Goal: Task Accomplishment & Management: Manage account settings

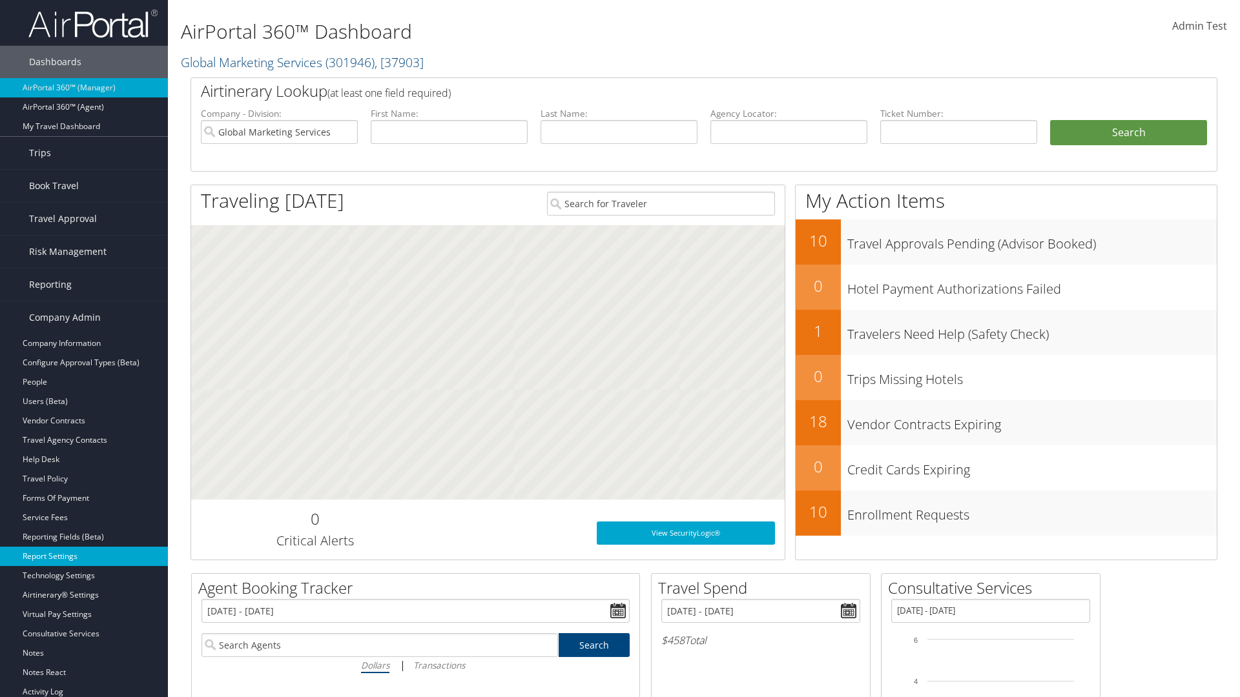
click at [84, 557] on link "Report Settings" at bounding box center [84, 556] width 168 height 19
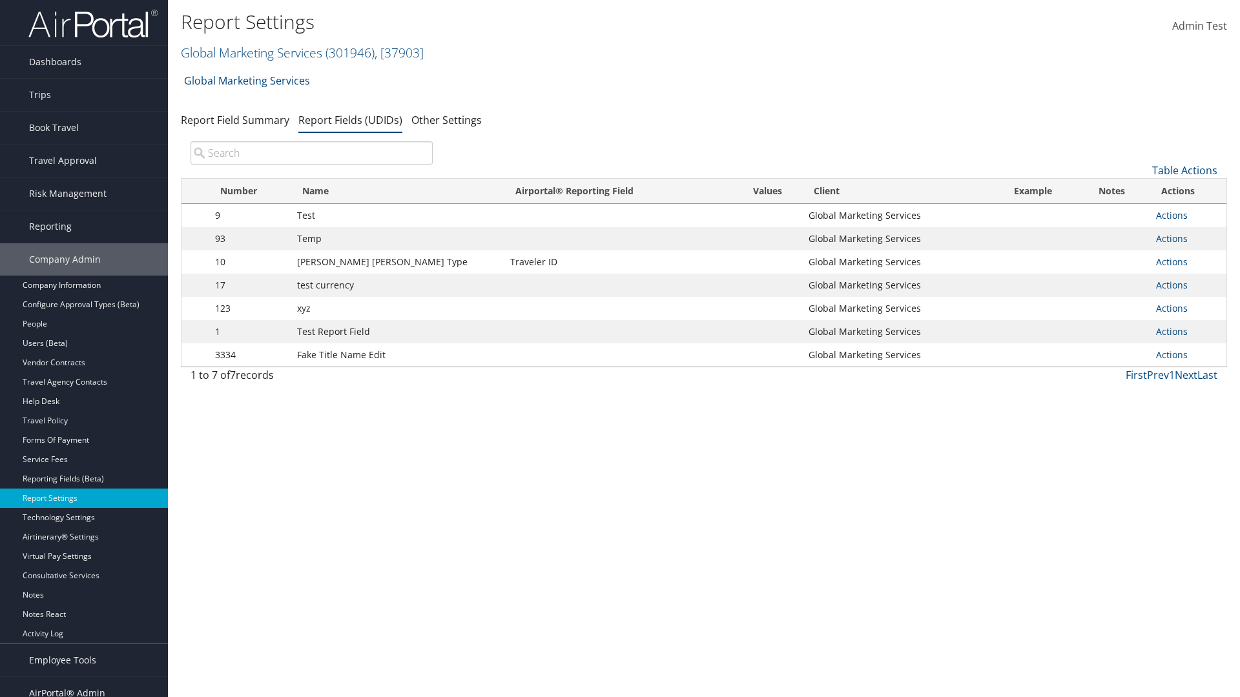
click at [311, 153] on input "search" at bounding box center [312, 152] width 242 height 23
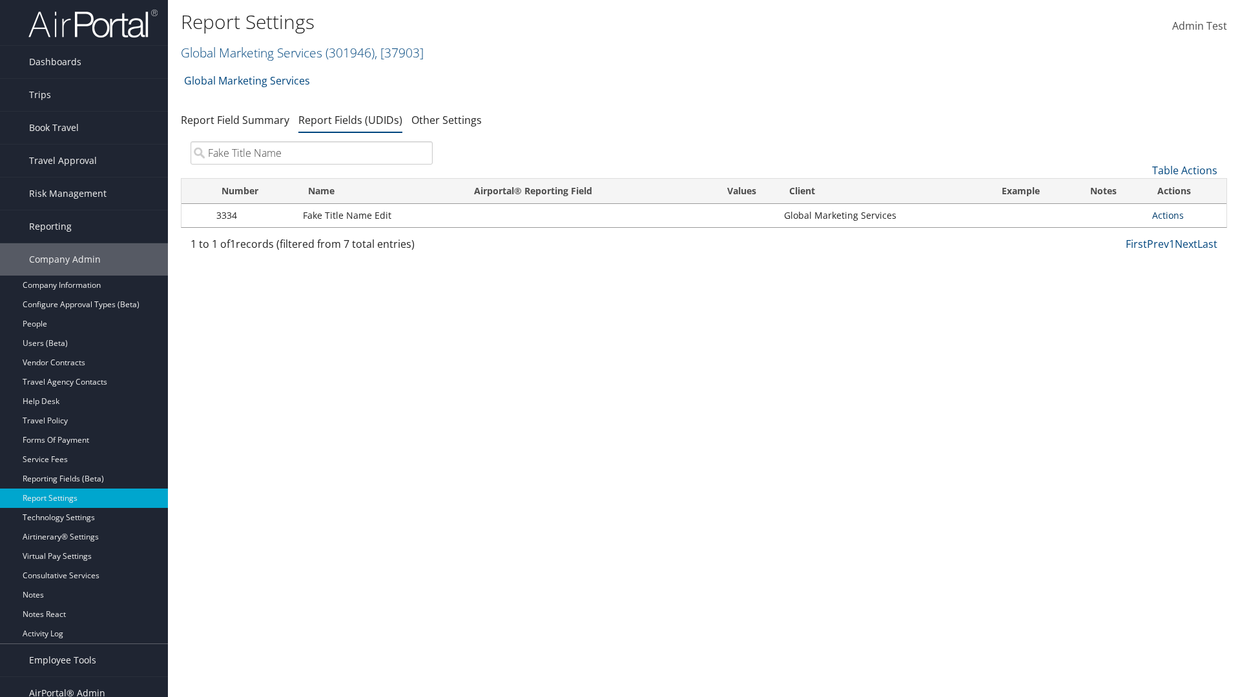
type input "Fake Title Name"
click at [1168, 215] on link "Actions" at bounding box center [1168, 215] width 32 height 12
click at [1116, 301] on link "Delete" at bounding box center [1117, 301] width 128 height 22
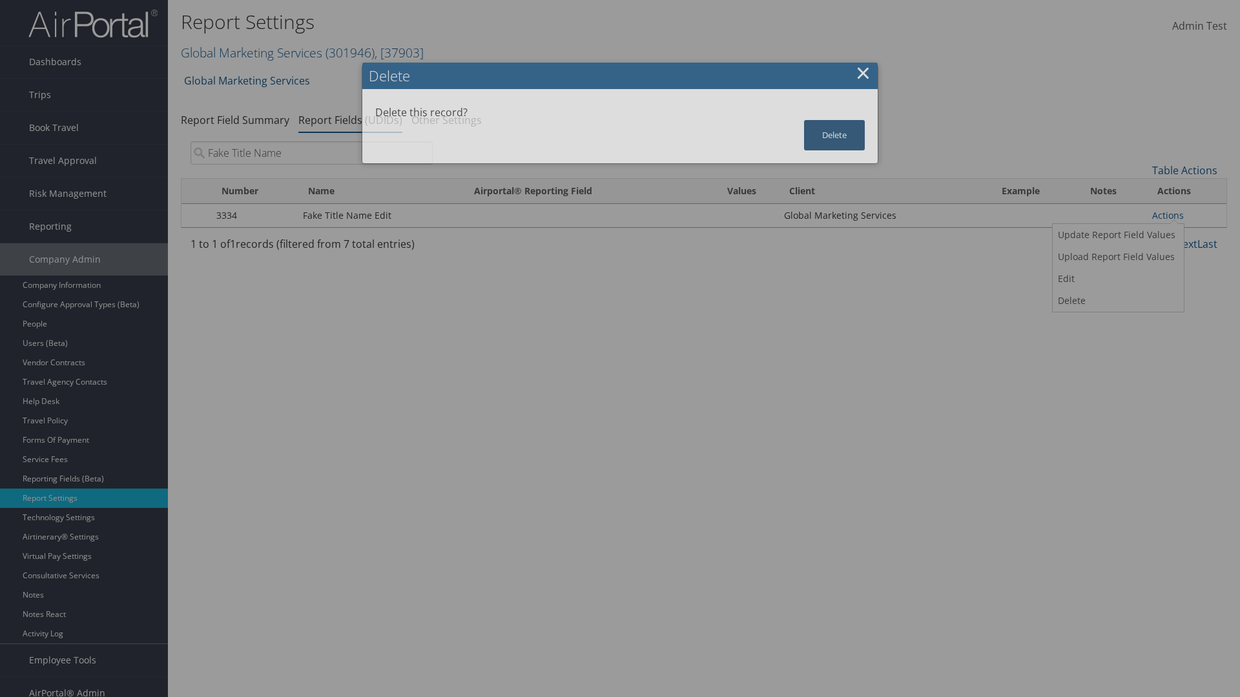
click at [834, 135] on button "Delete" at bounding box center [834, 135] width 61 height 30
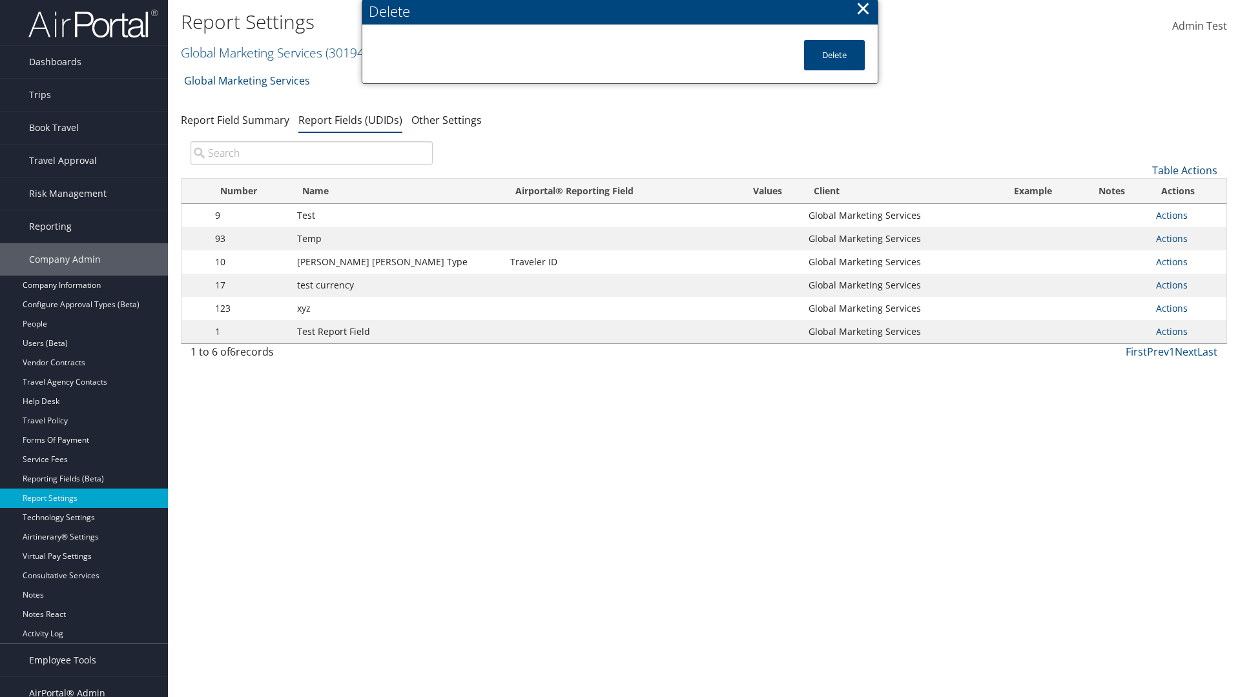
click at [311, 153] on input "search" at bounding box center [312, 152] width 242 height 23
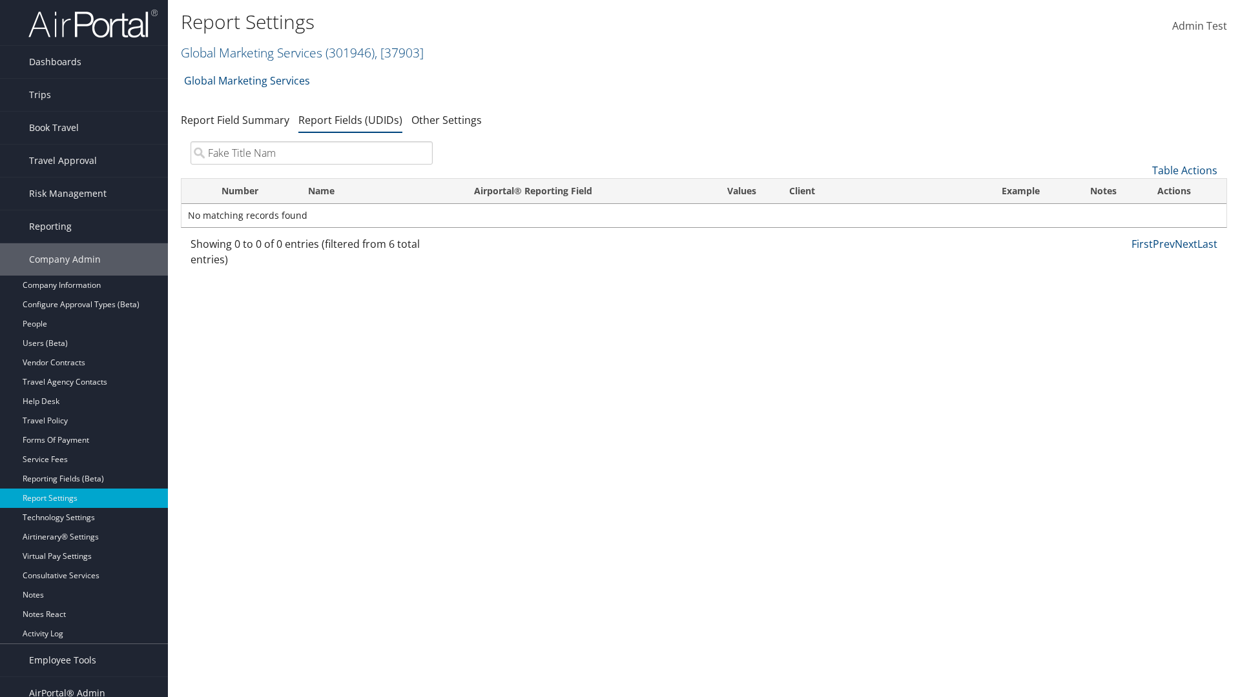
type input "Fake Title Name"
click at [1184, 170] on link "Table Actions" at bounding box center [1184, 170] width 65 height 14
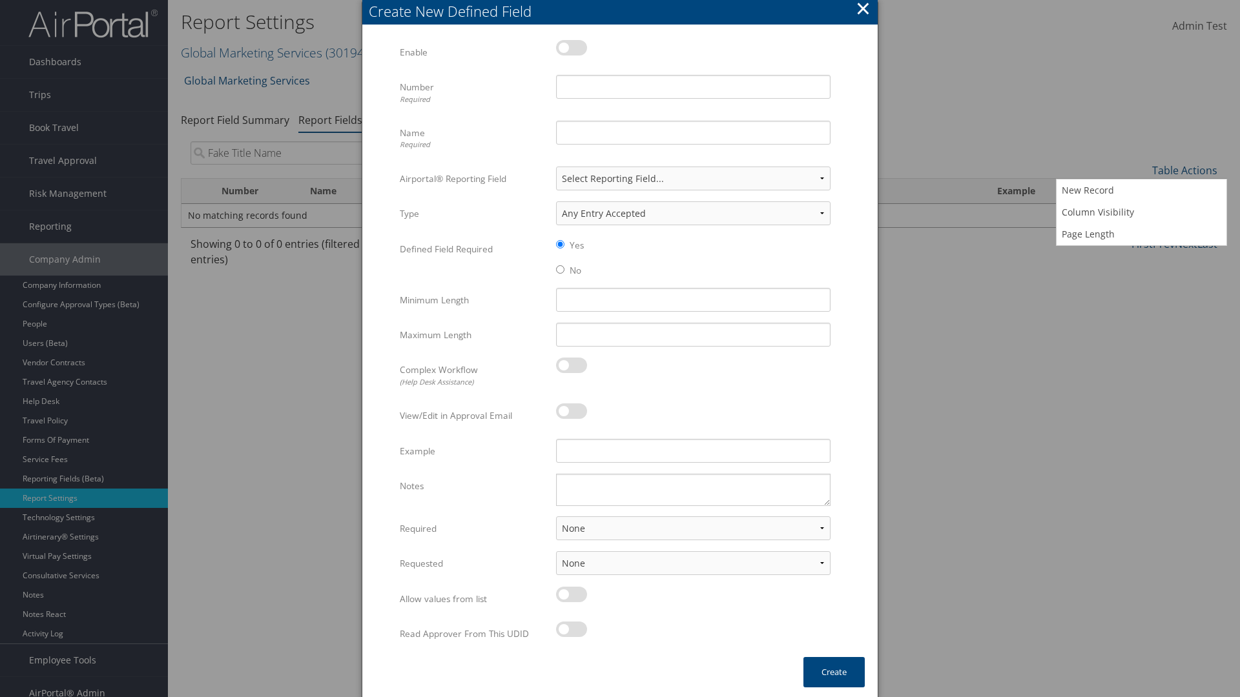
click at [572, 40] on label at bounding box center [571, 47] width 31 height 15
click at [571, 46] on input "checkbox" at bounding box center [566, 50] width 8 height 8
checkbox input "true"
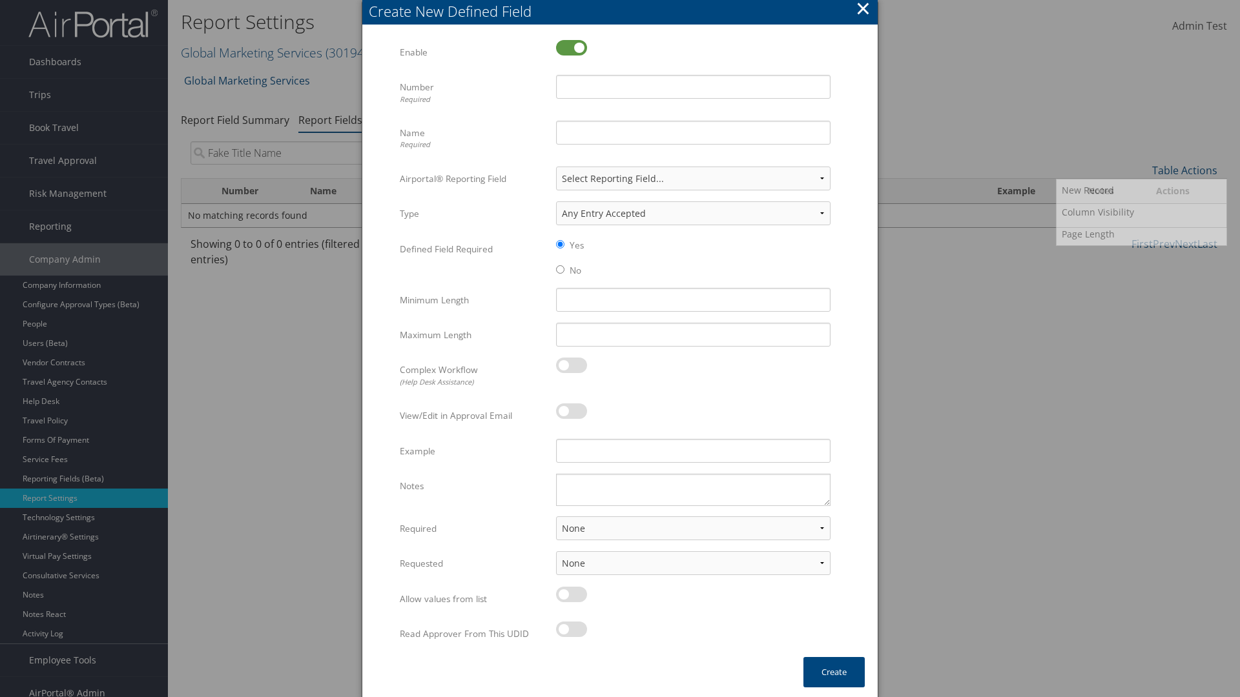
scroll to position [13, 0]
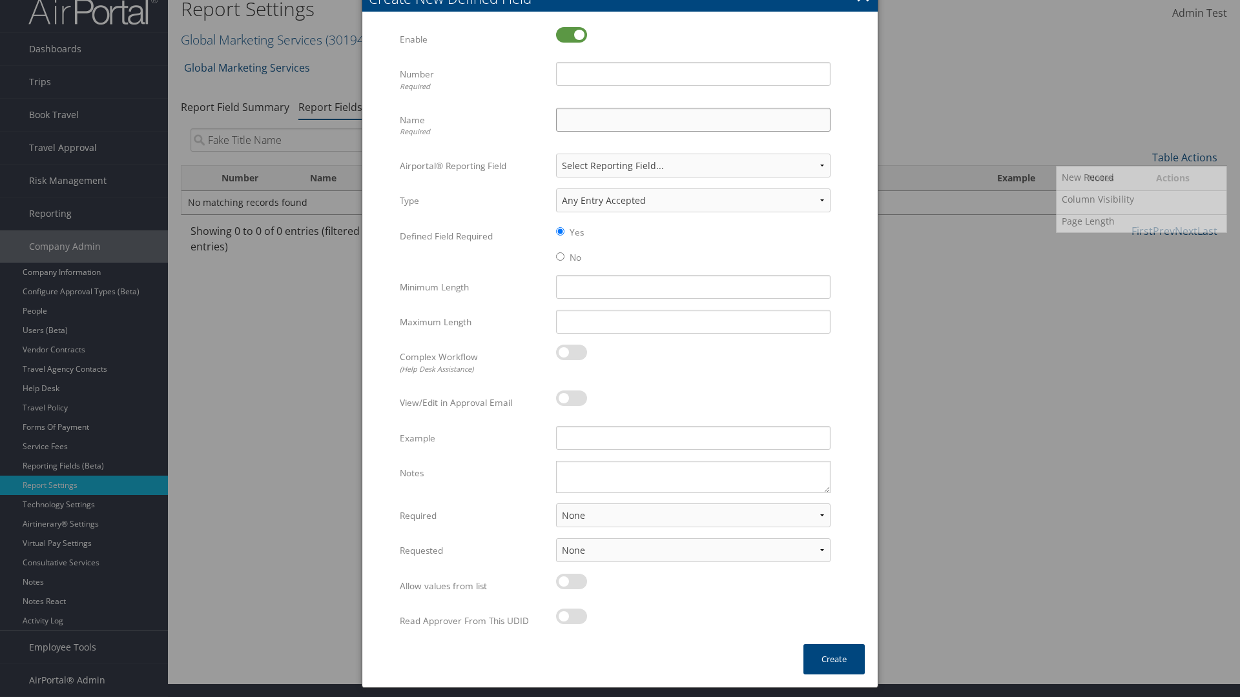
click at [693, 119] on input "Name Required" at bounding box center [693, 120] width 274 height 24
type input "Fake Title Name"
click at [693, 74] on input "Number Required" at bounding box center [693, 74] width 274 height 24
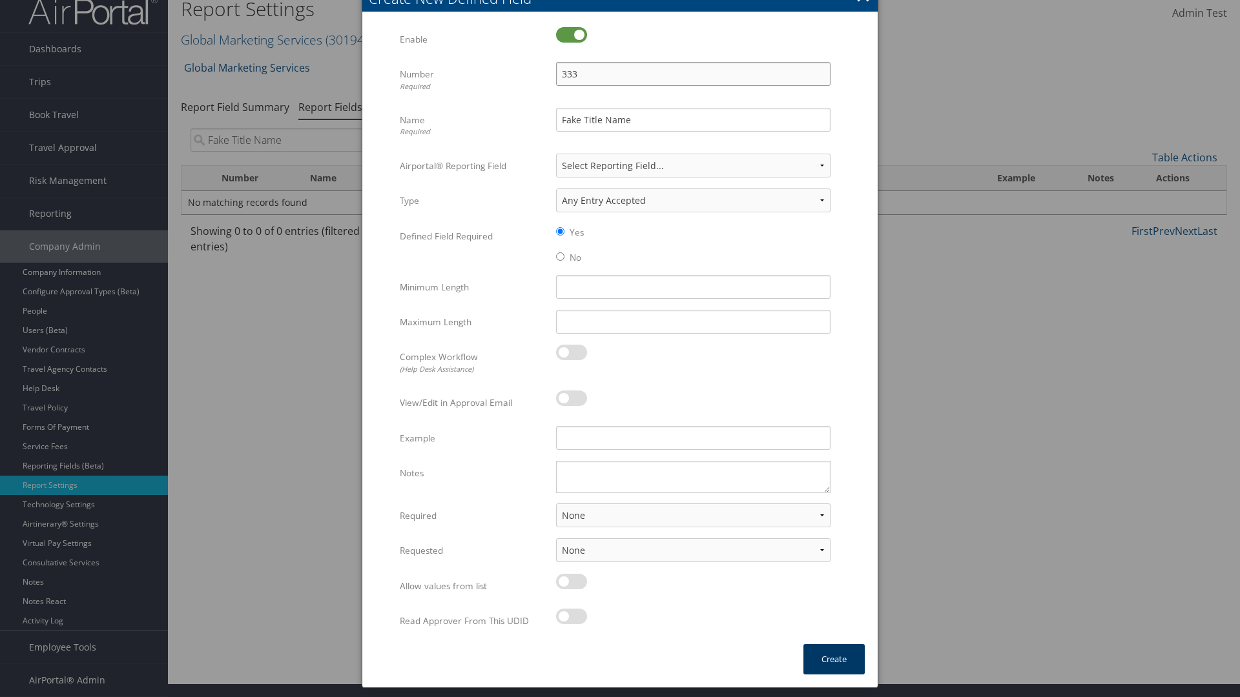
type input "333"
click at [834, 659] on button "Create" at bounding box center [833, 659] width 61 height 30
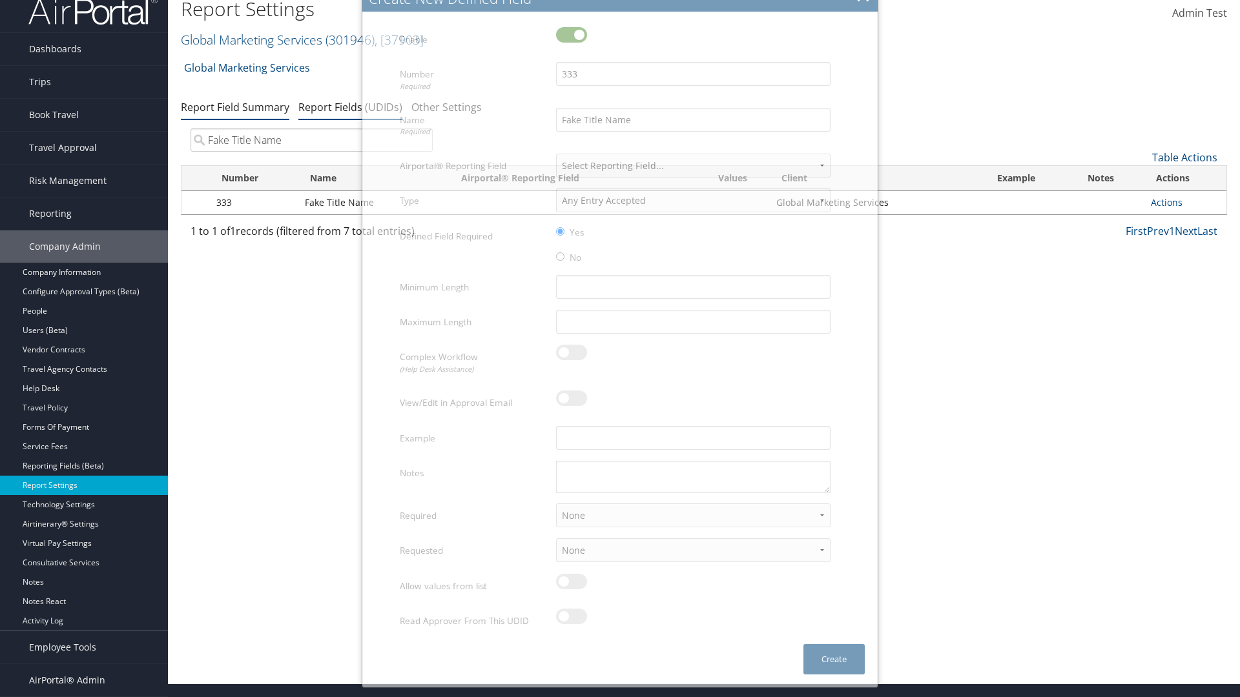
click at [235, 114] on link "Report Field Summary" at bounding box center [235, 107] width 108 height 14
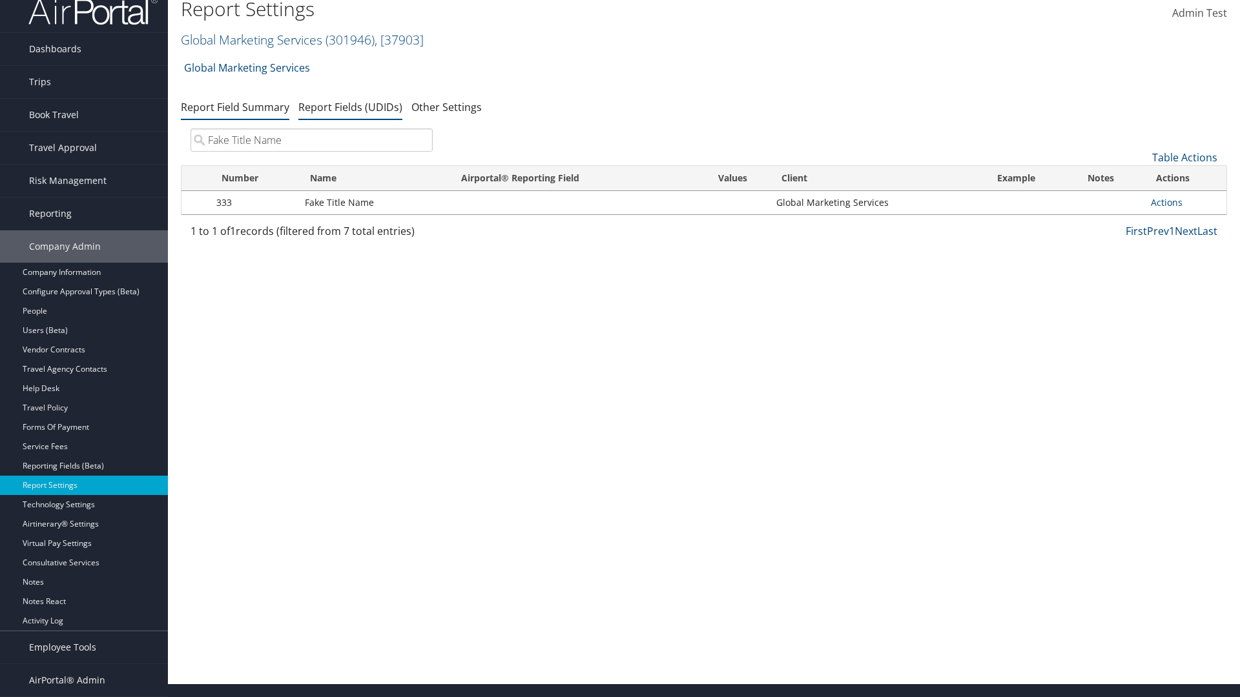
scroll to position [0, 0]
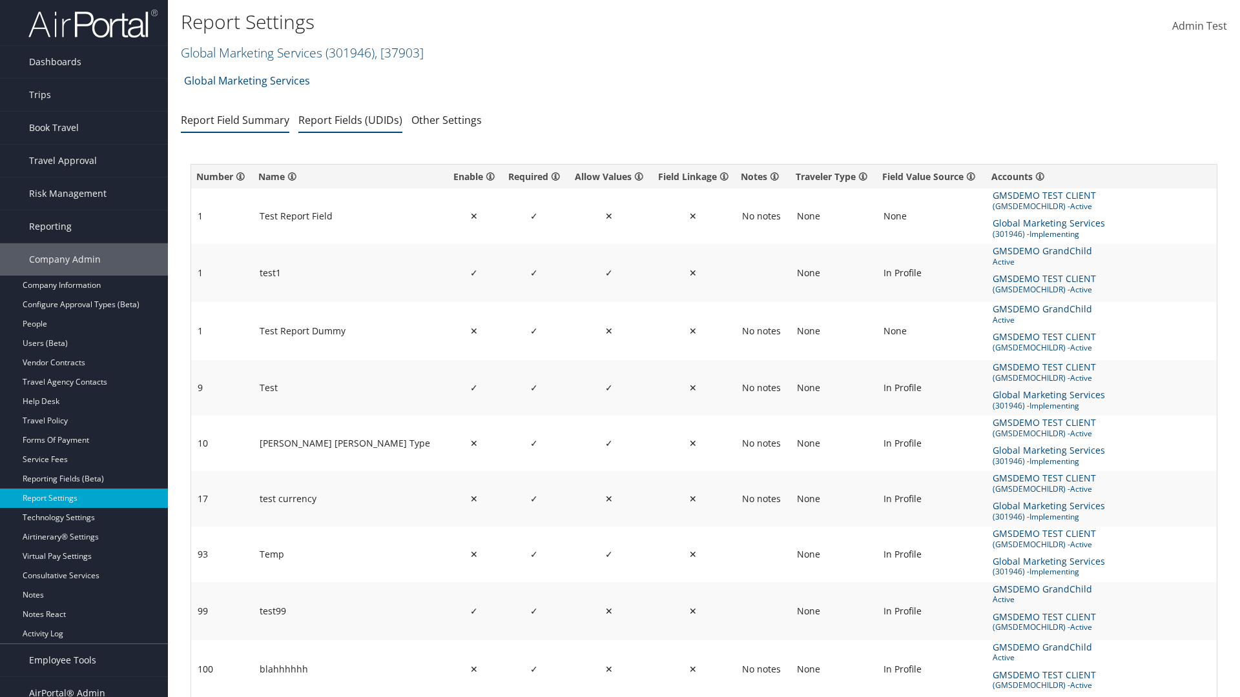
click at [350, 119] on link "Report Fields (UDIDs)" at bounding box center [350, 120] width 104 height 14
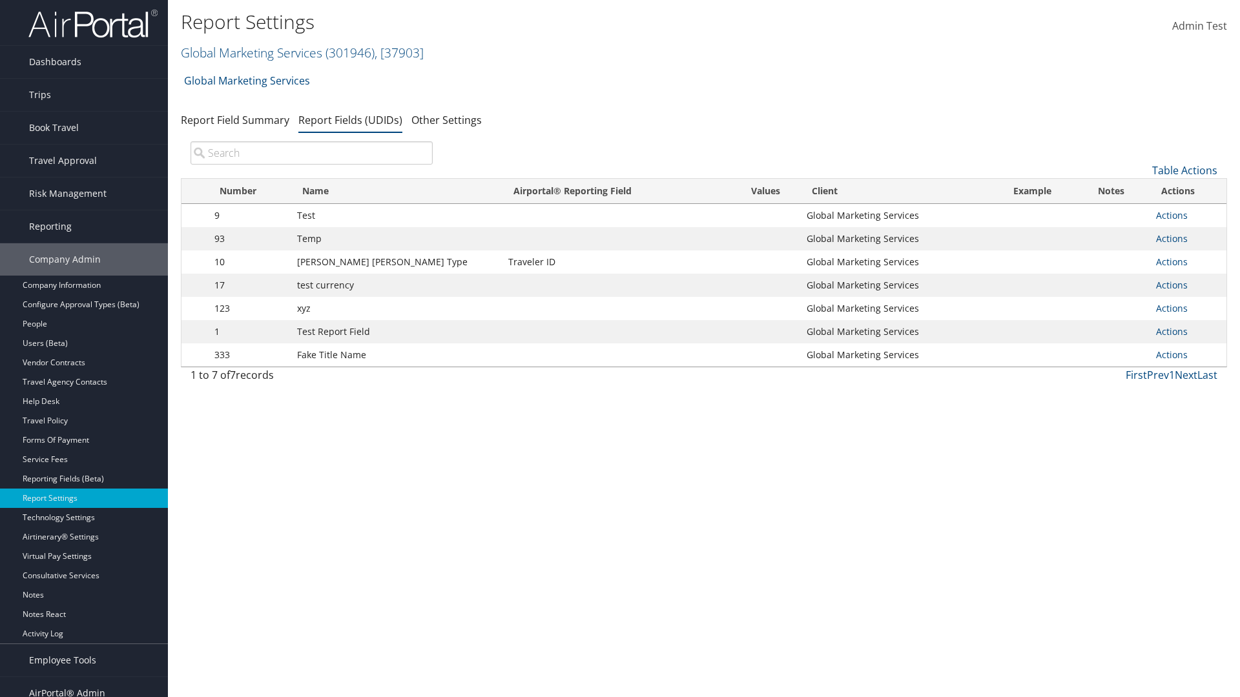
click at [311, 153] on input "search" at bounding box center [312, 152] width 242 height 23
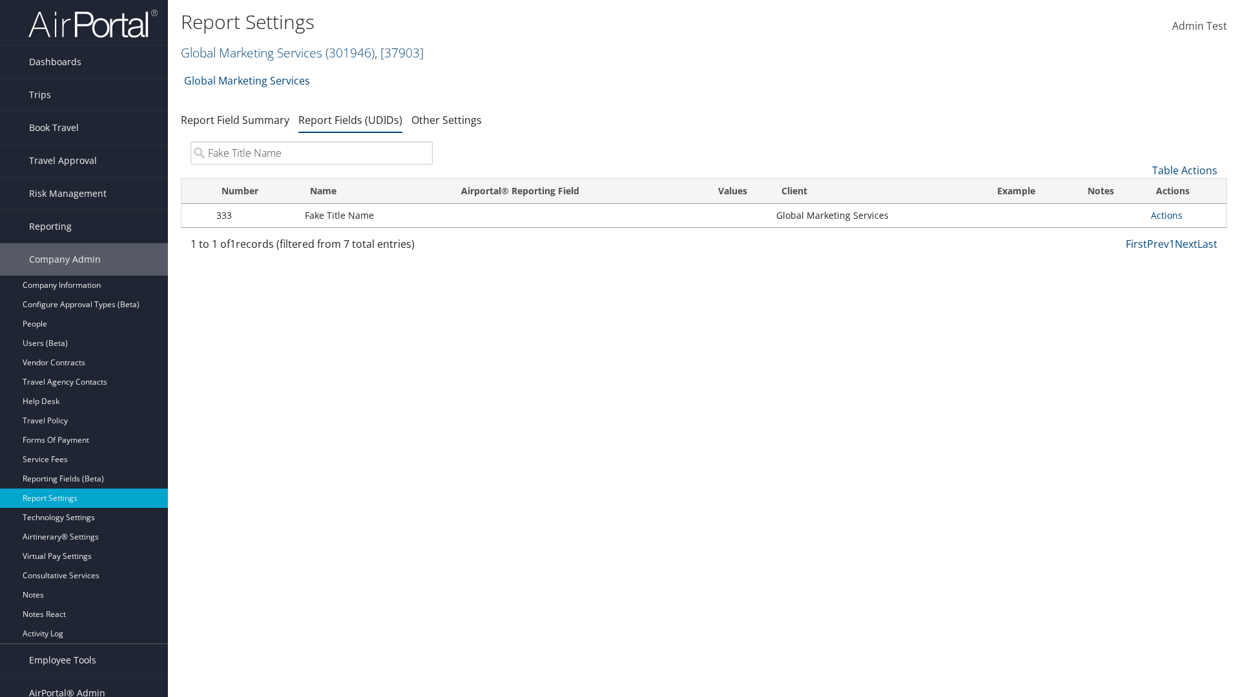
type input "Fake Title Name"
click at [1166, 215] on link "Actions" at bounding box center [1167, 215] width 32 height 12
click at [0, 0] on link "Delete" at bounding box center [0, 0] width 0 height 0
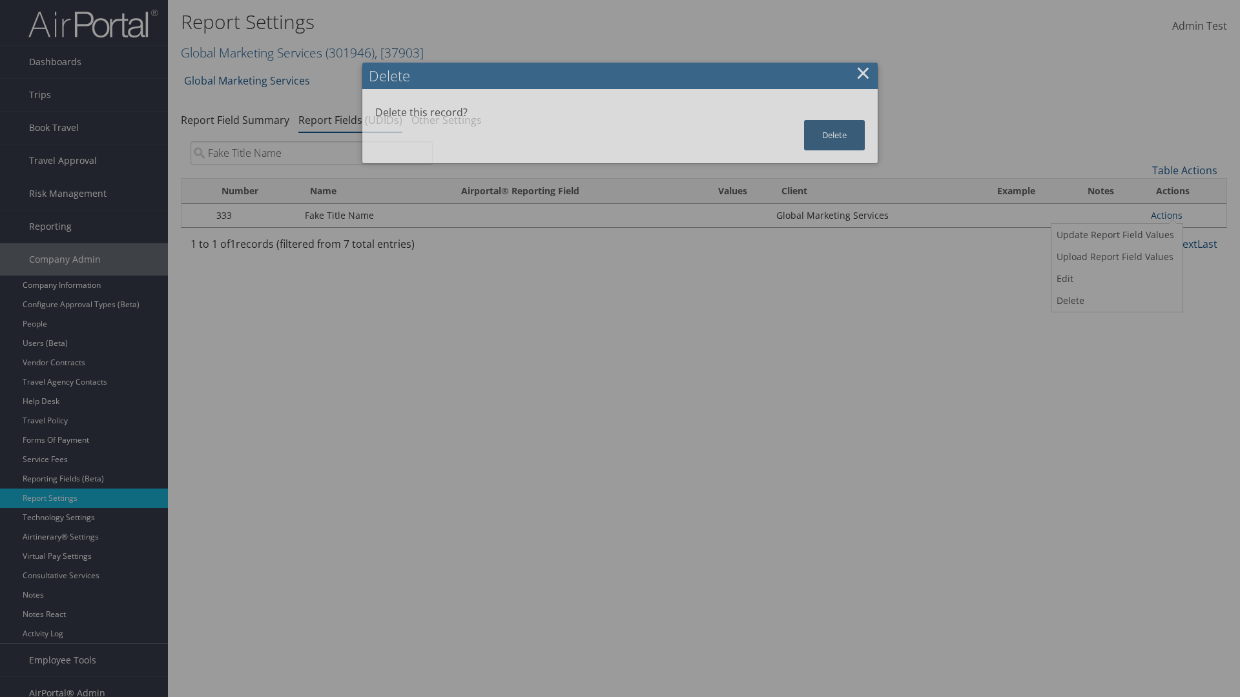
click at [834, 135] on button "Delete" at bounding box center [834, 135] width 61 height 30
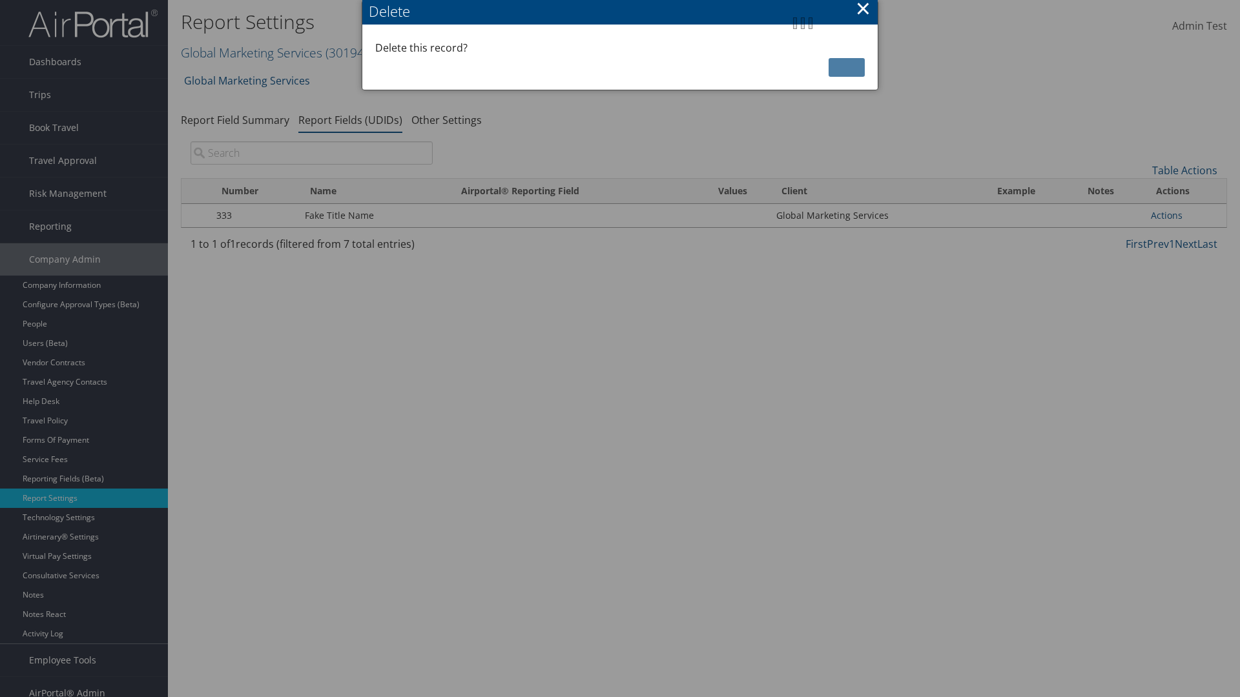
click at [311, 153] on input "search" at bounding box center [312, 152] width 242 height 23
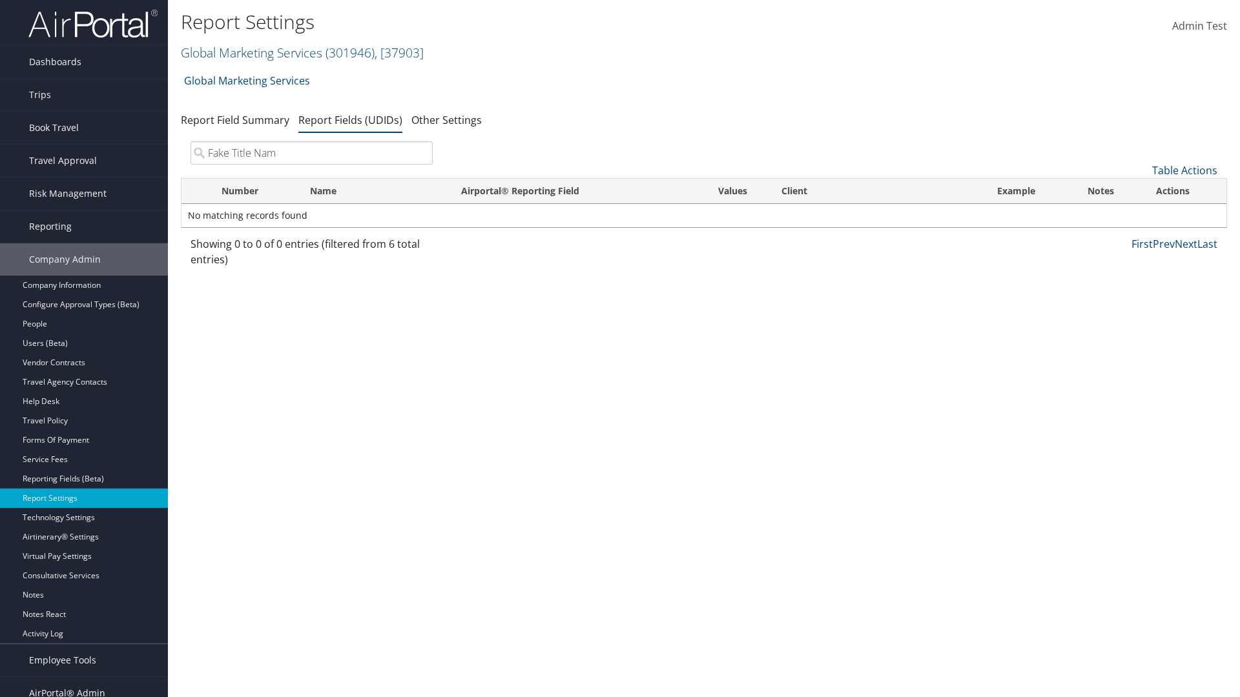
type input "Fake Title Name"
click at [311, 153] on input "search" at bounding box center [312, 152] width 242 height 23
type input "Fake Title N"
